Goal: Transaction & Acquisition: Purchase product/service

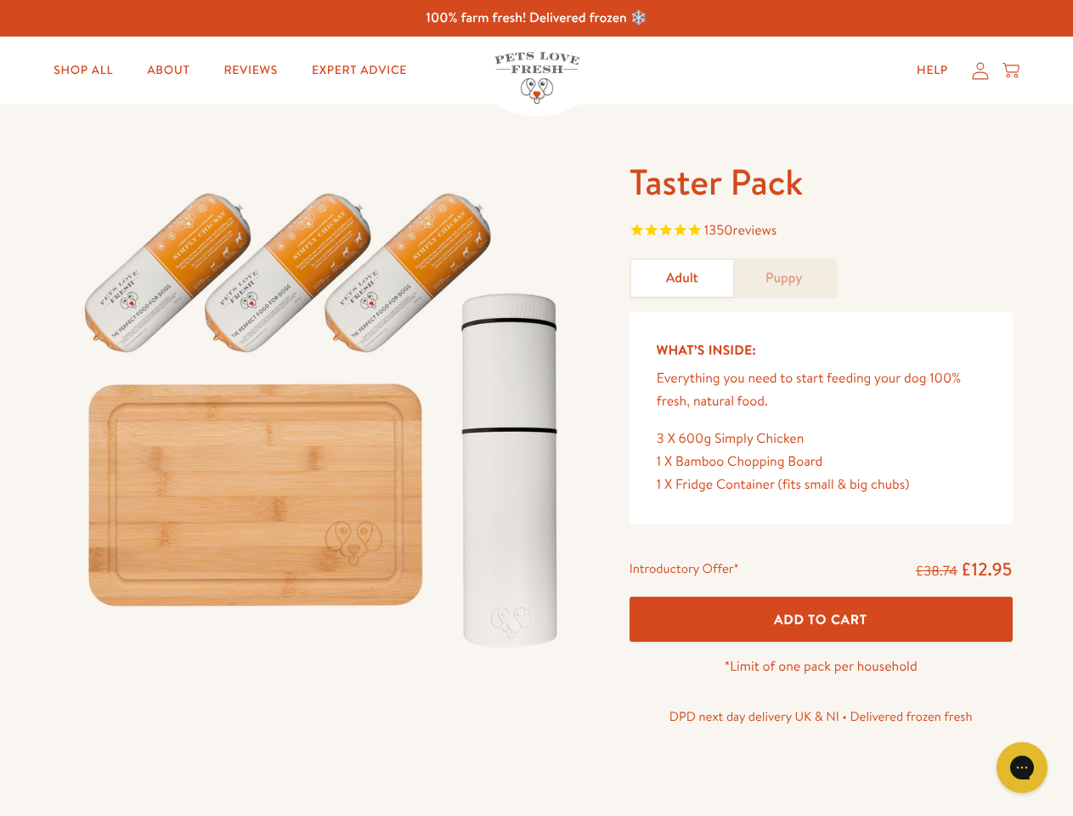
click at [536, 408] on img at bounding box center [325, 412] width 528 height 506
click at [821, 232] on span "1350 reviews" at bounding box center [820, 231] width 383 height 25
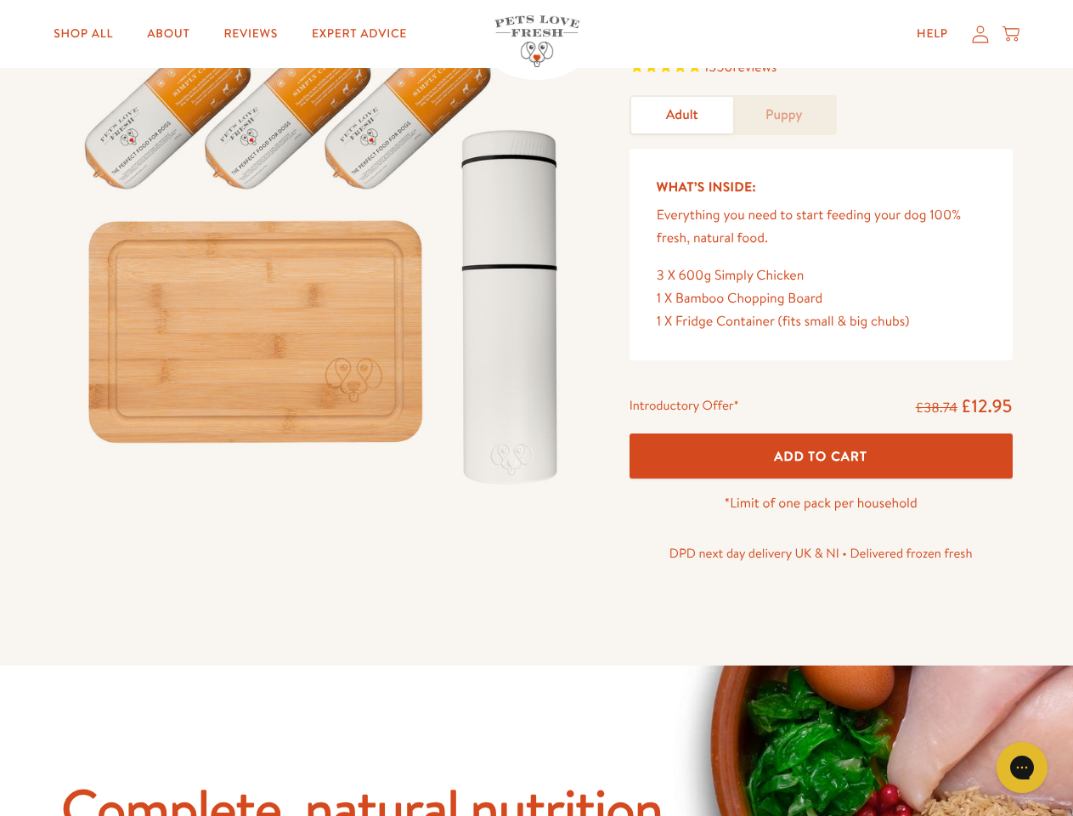
click at [821, 618] on div "Taster Pack 1350 reviews Adult Puppy What’s Inside: Everything you need to star…" at bounding box center [536, 302] width 1073 height 723
click at [1022, 767] on icon "Gorgias live chat" at bounding box center [1021, 767] width 16 height 16
